Goal: Transaction & Acquisition: Purchase product/service

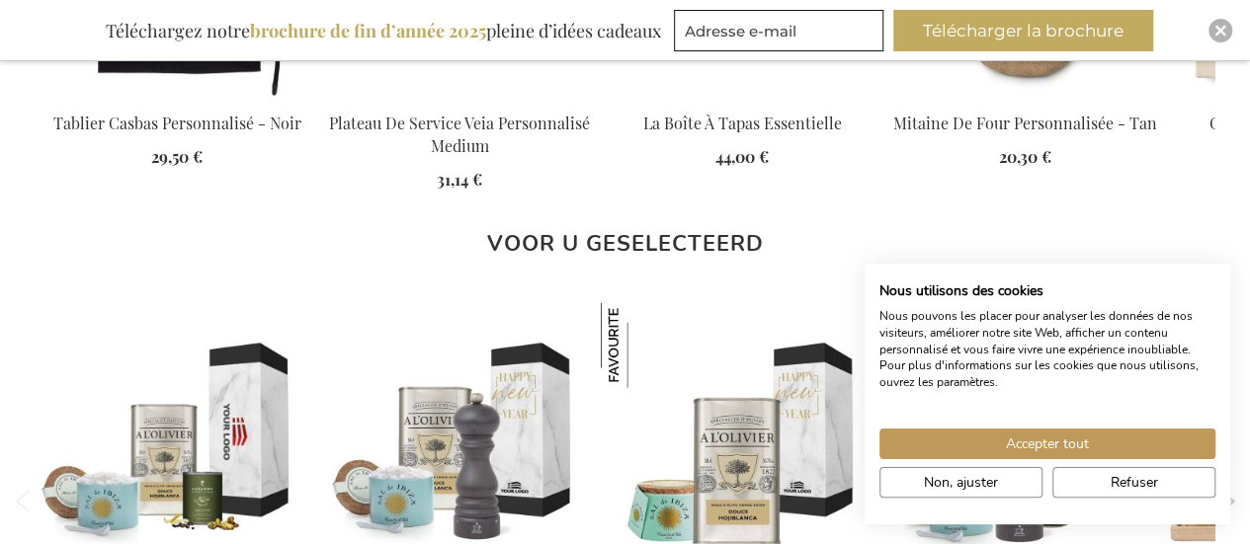
scroll to position [1768, 0]
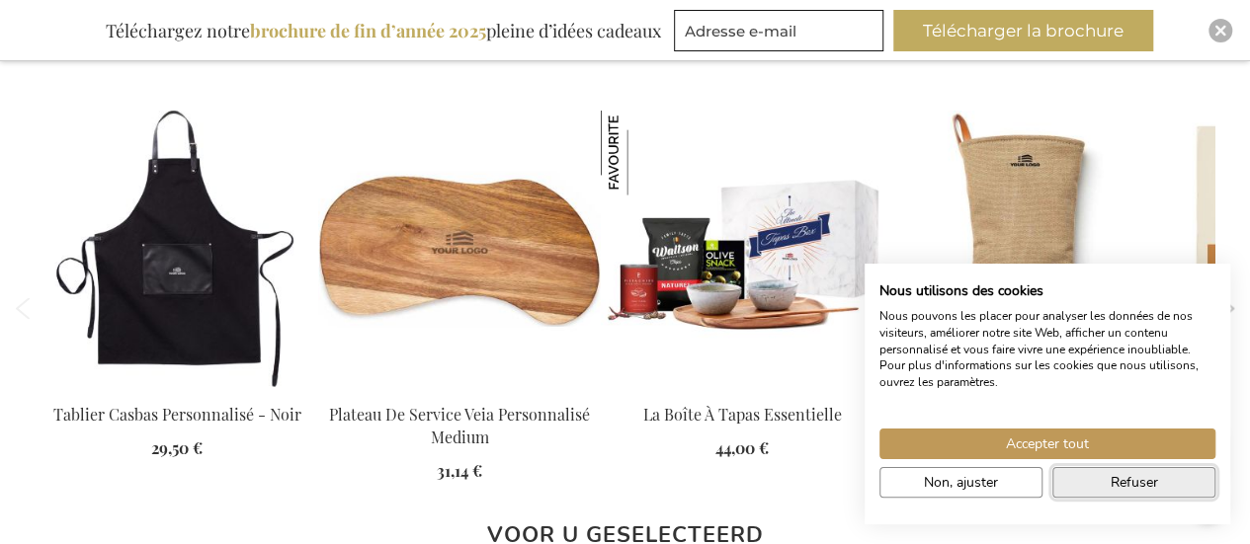
click at [1093, 475] on button "Refuser" at bounding box center [1133, 482] width 163 height 31
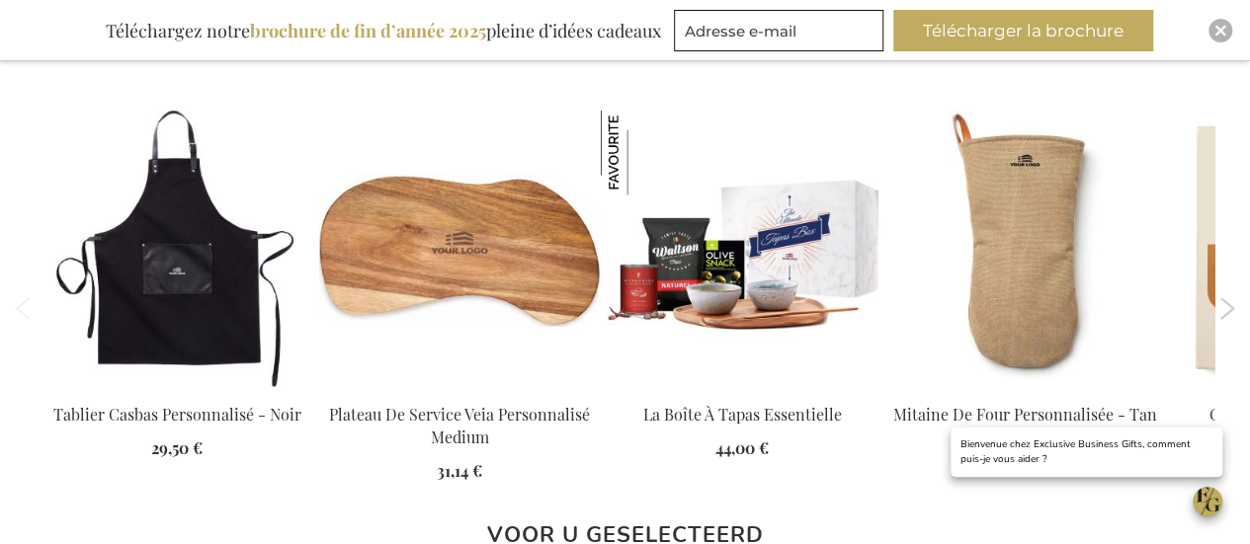
click at [1225, 307] on button "Next" at bounding box center [1226, 308] width 15 height 22
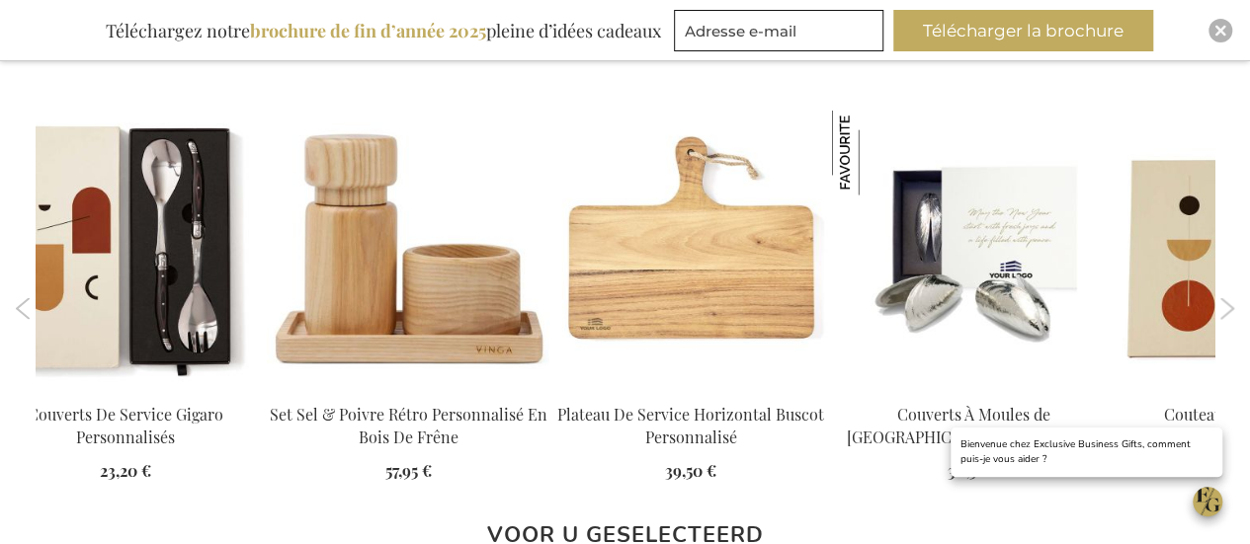
click at [1225, 307] on button "Next" at bounding box center [1226, 308] width 15 height 22
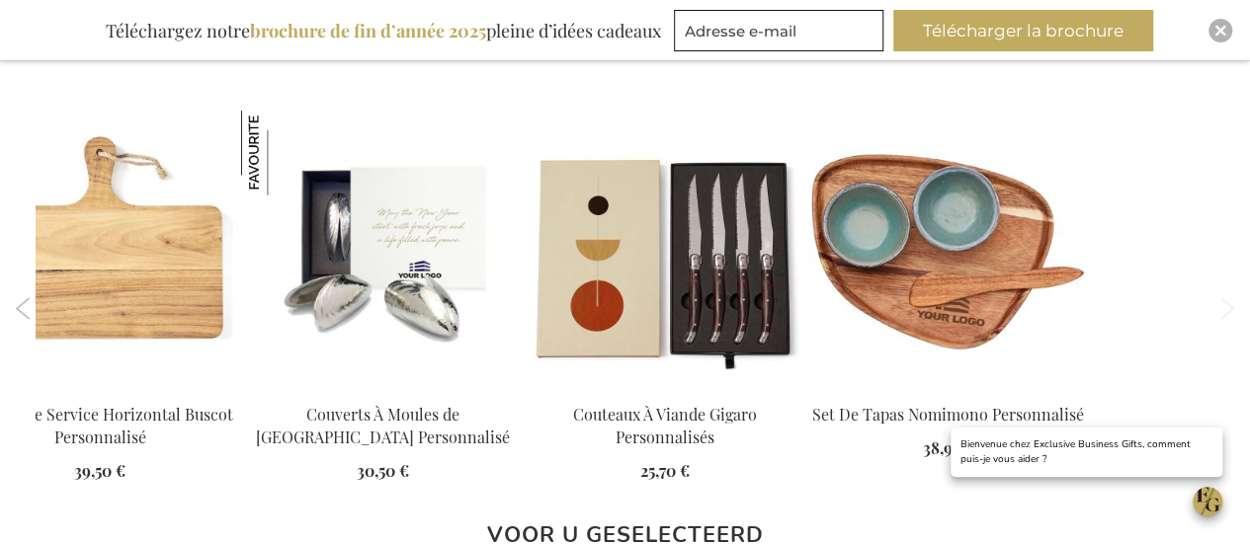
click at [1225, 307] on button "Next" at bounding box center [1226, 308] width 15 height 22
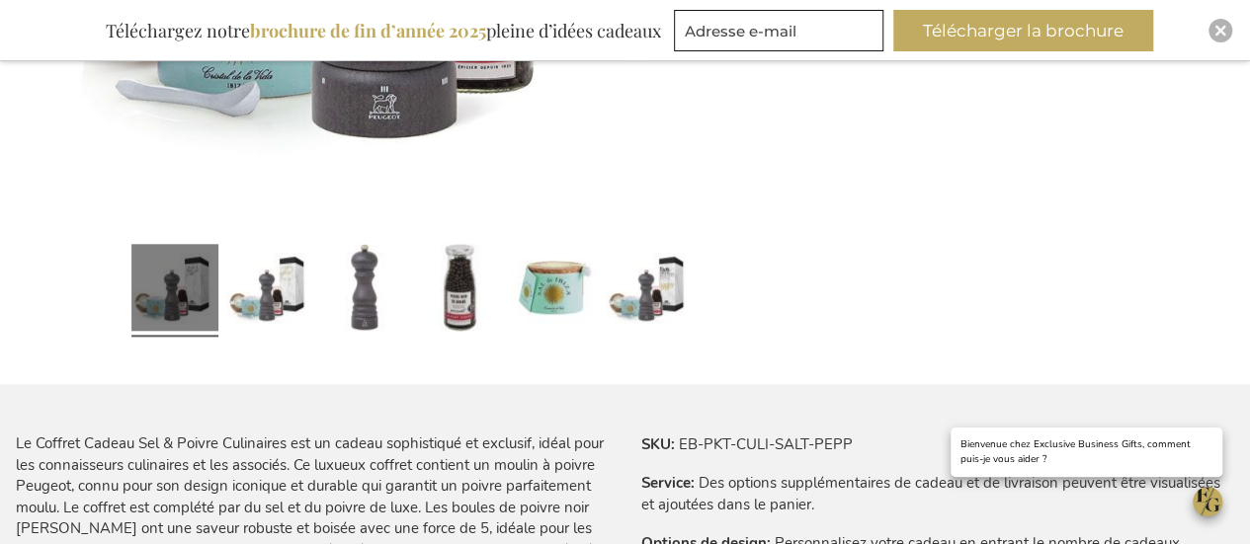
scroll to position [0, 0]
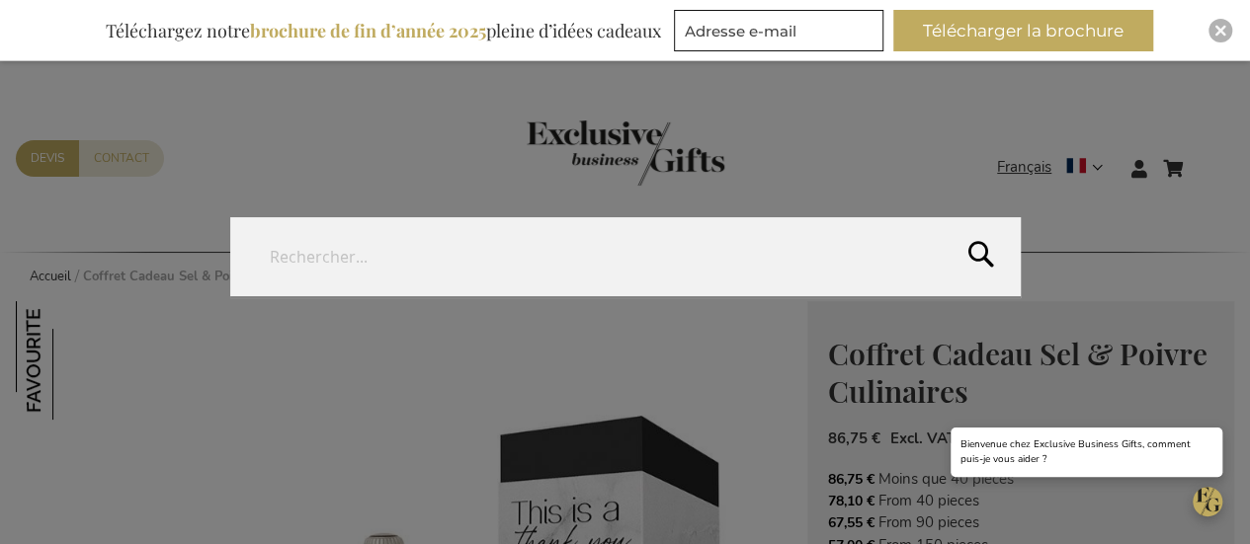
click at [1200, 156] on form "Rechercher Rechercher" at bounding box center [1209, 156] width 20 height 0
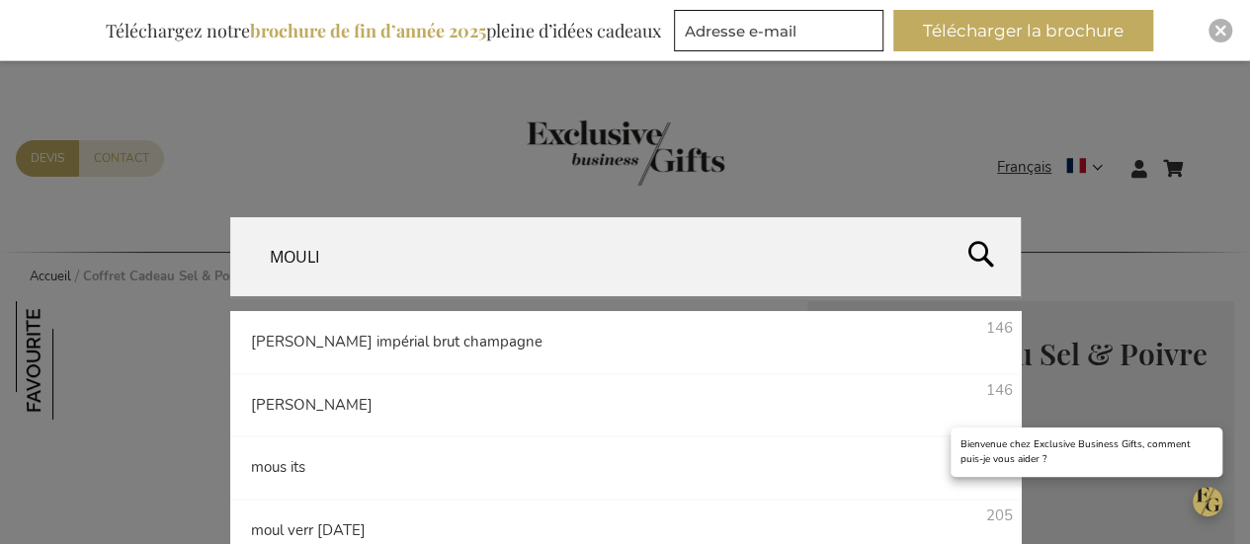
type input "MOULIN"
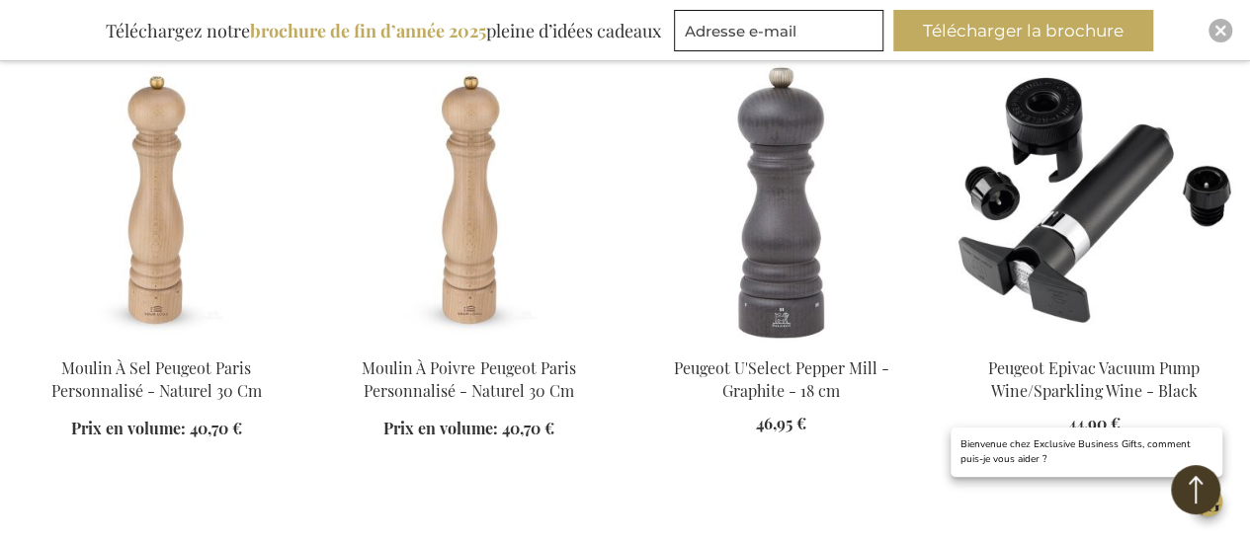
scroll to position [516, 0]
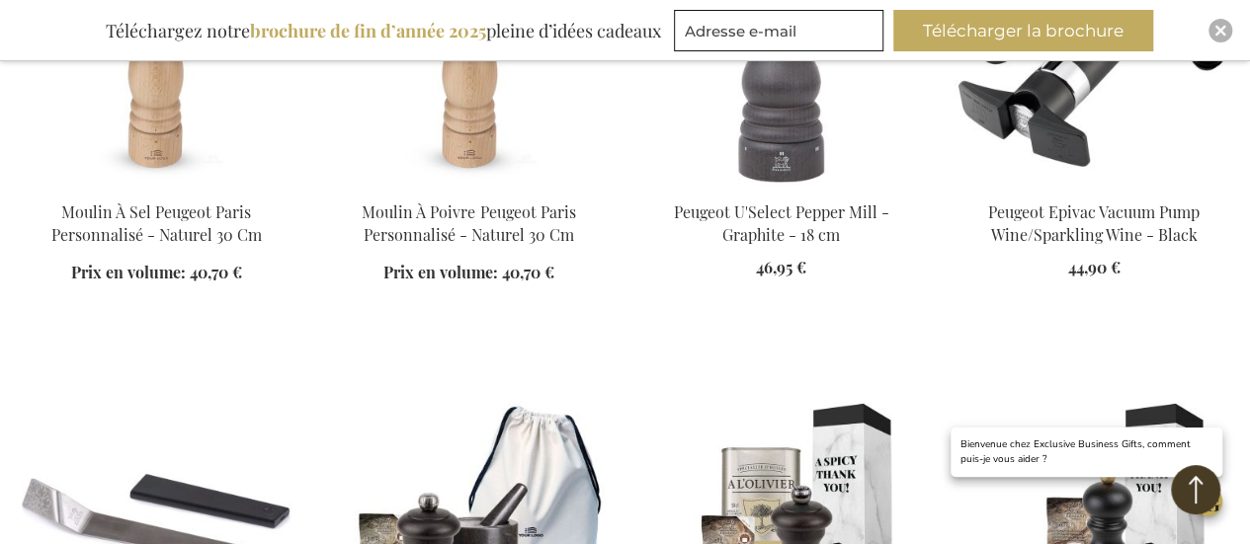
scroll to position [494, 0]
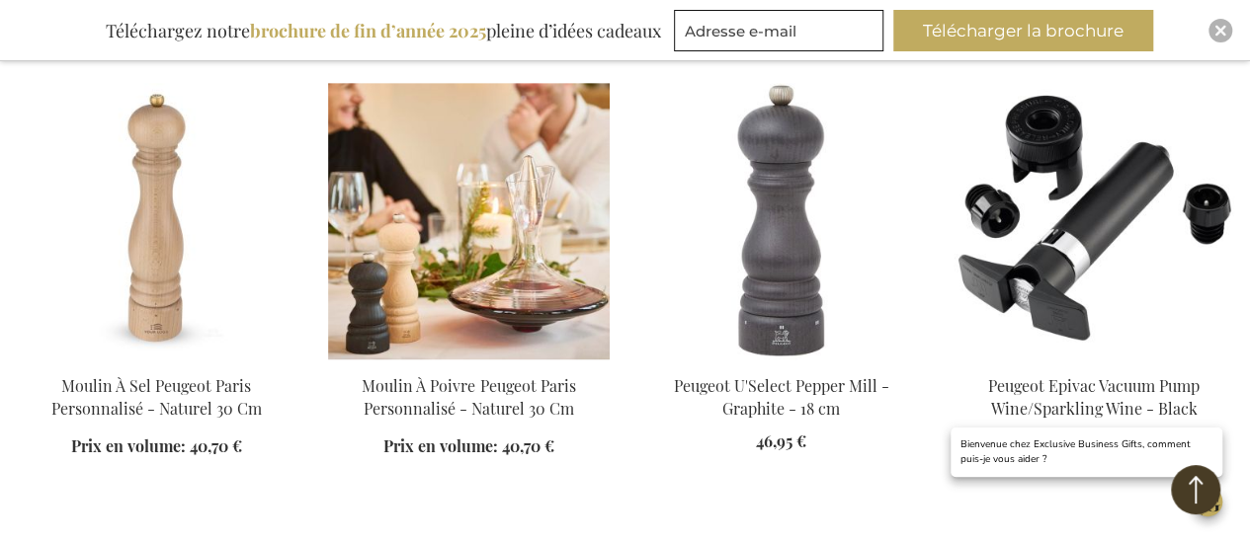
click at [477, 231] on img at bounding box center [468, 221] width 281 height 277
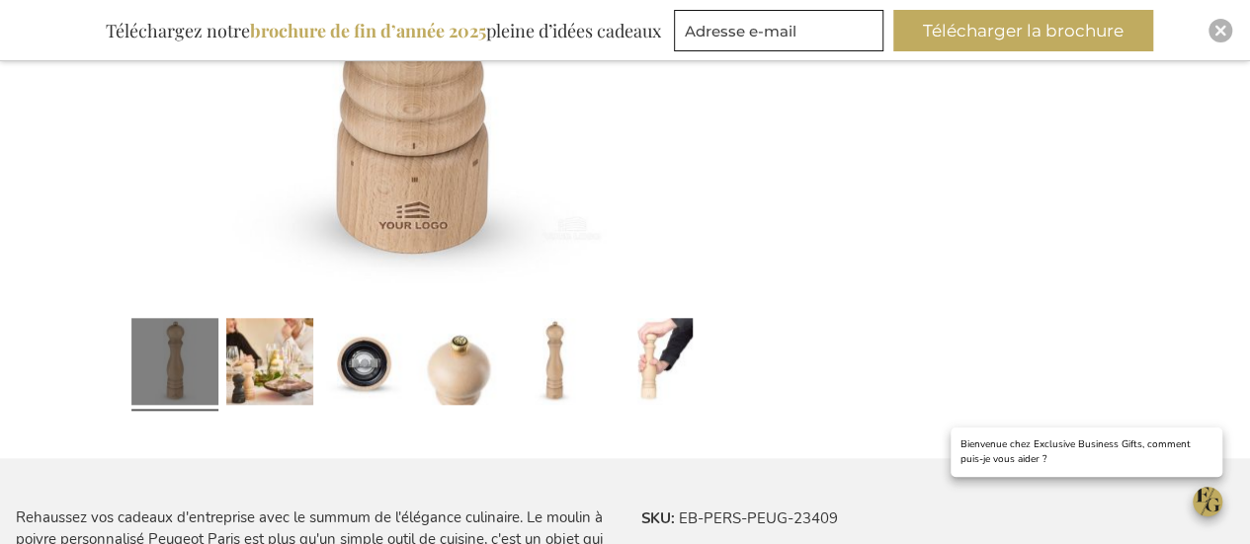
scroll to position [854, 0]
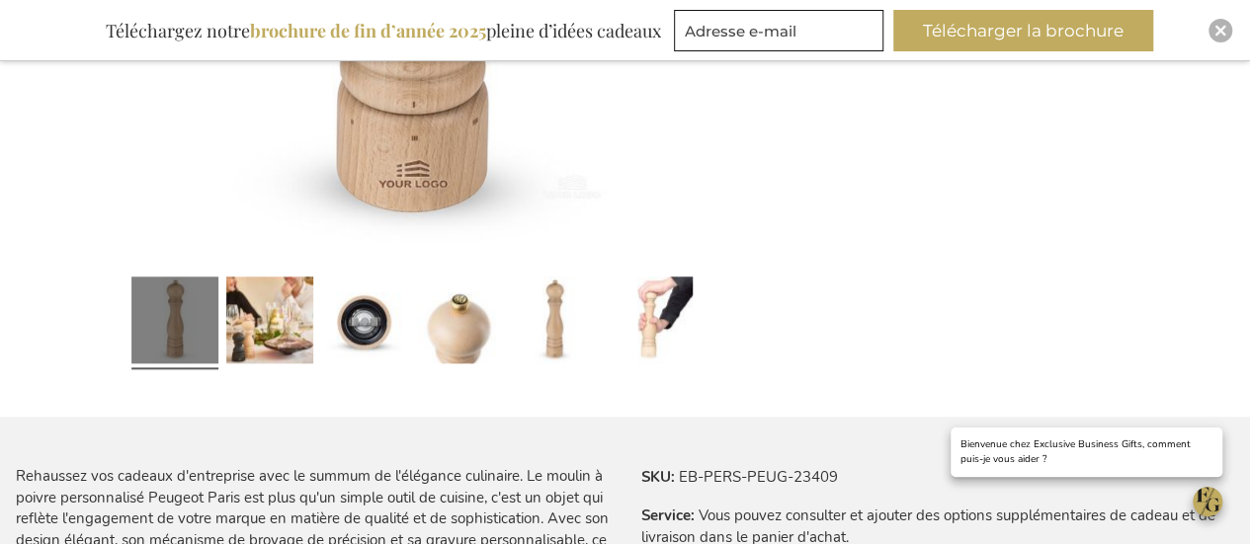
drag, startPoint x: 0, startPoint y: 0, endPoint x: 1257, endPoint y: 195, distance: 1271.8
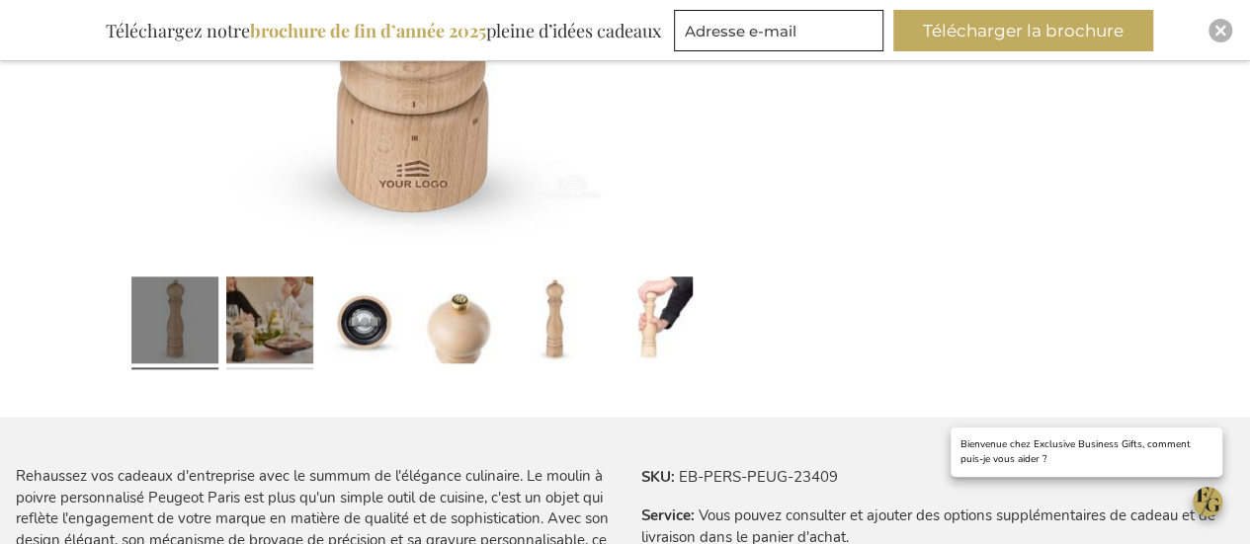
click at [251, 332] on link at bounding box center [269, 323] width 87 height 109
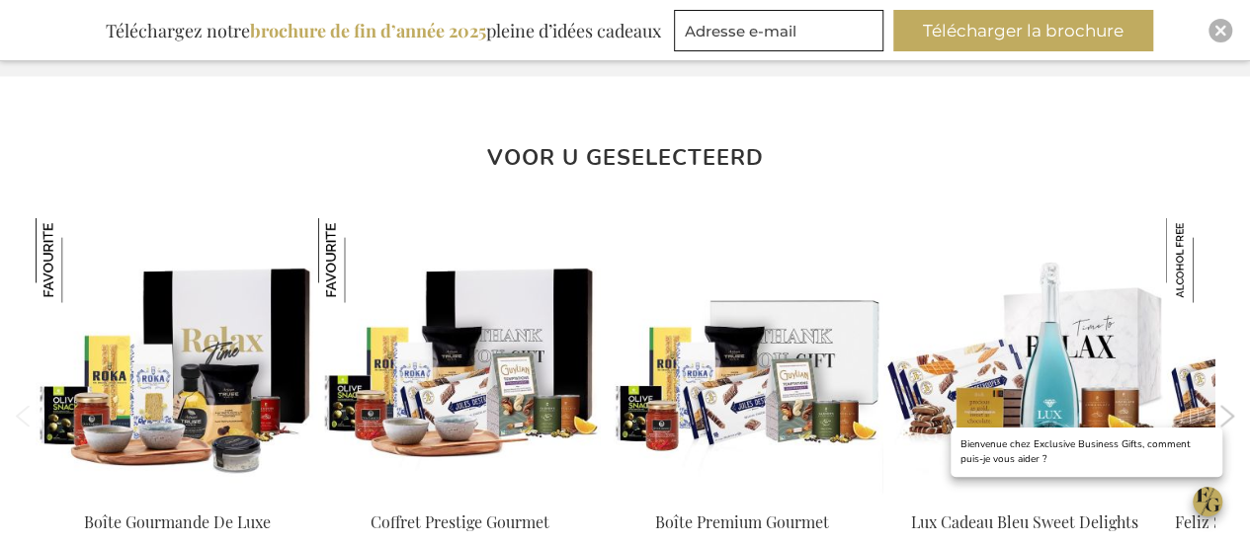
scroll to position [1673, 0]
